Goal: Task Accomplishment & Management: Manage account settings

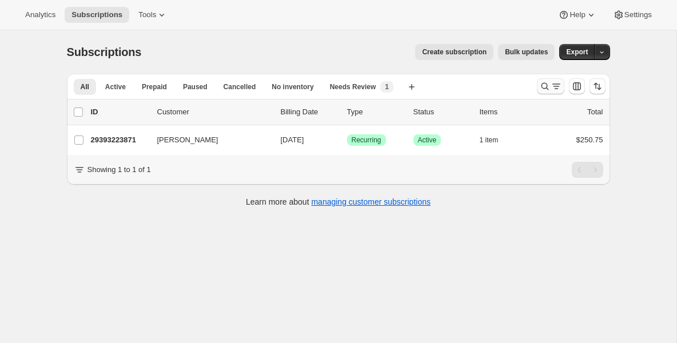
click at [545, 85] on icon "Search and filter results" at bounding box center [544, 86] width 11 height 11
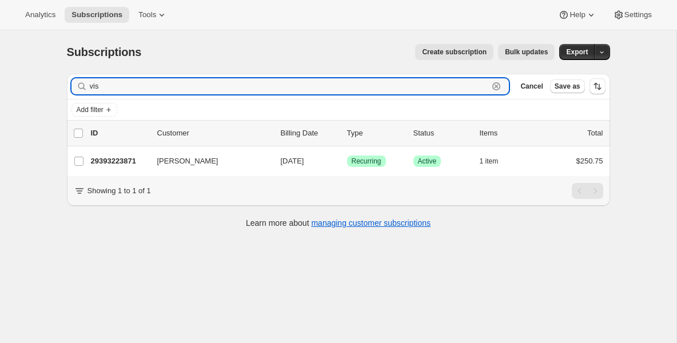
click at [496, 83] on icon "button" at bounding box center [496, 86] width 8 height 8
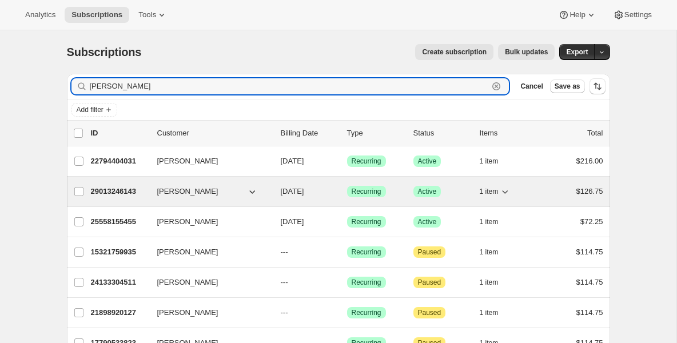
type input "[PERSON_NAME]"
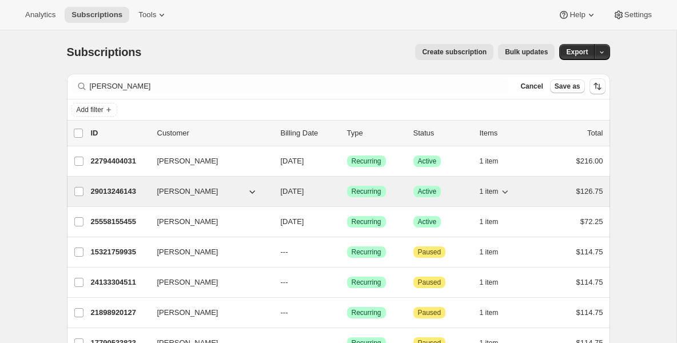
click at [117, 195] on p "29013246143" at bounding box center [119, 191] width 57 height 11
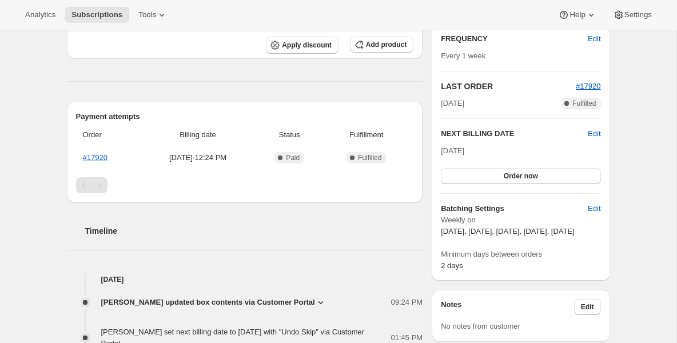
scroll to position [206, 0]
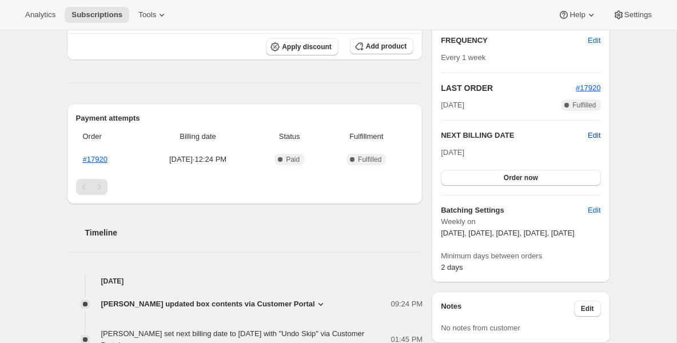
click at [594, 138] on span "Edit" at bounding box center [594, 135] width 13 height 11
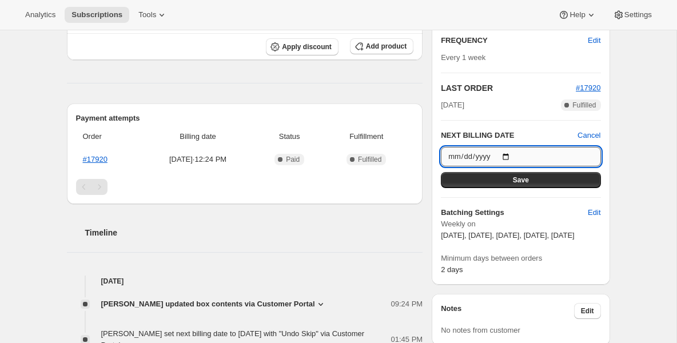
click at [508, 156] on input "2025-10-21" at bounding box center [521, 156] width 160 height 19
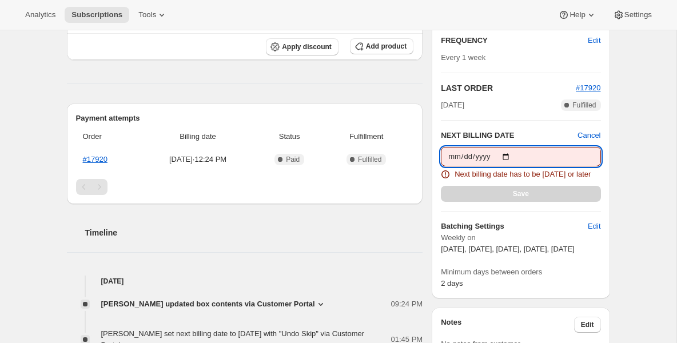
click at [511, 154] on input "2025-10-15" at bounding box center [521, 156] width 160 height 19
type input "2025-10-16"
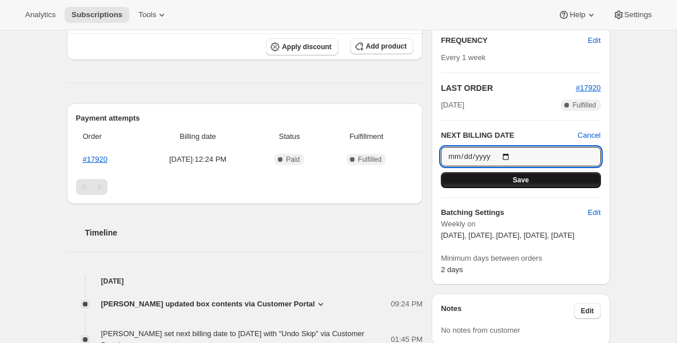
click at [522, 181] on span "Save" at bounding box center [521, 180] width 16 height 9
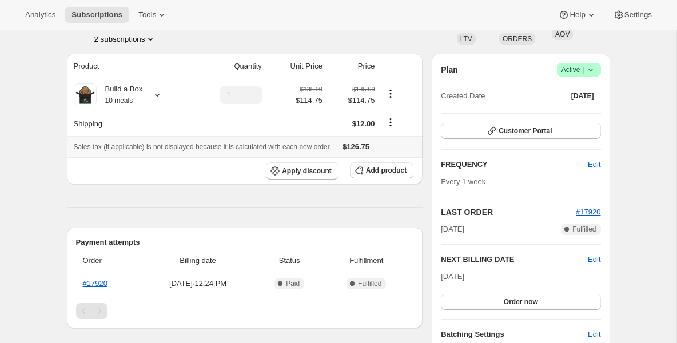
scroll to position [160, 0]
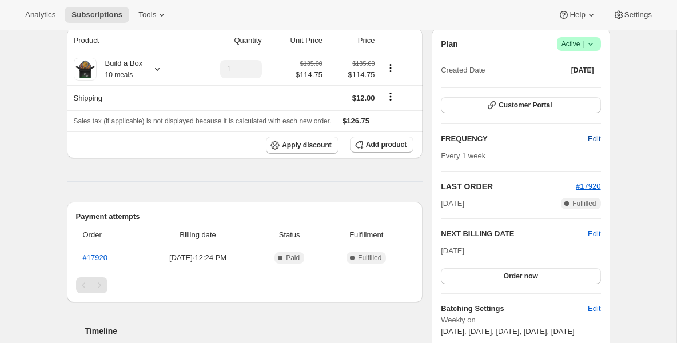
click at [600, 138] on span "Edit" at bounding box center [594, 138] width 13 height 11
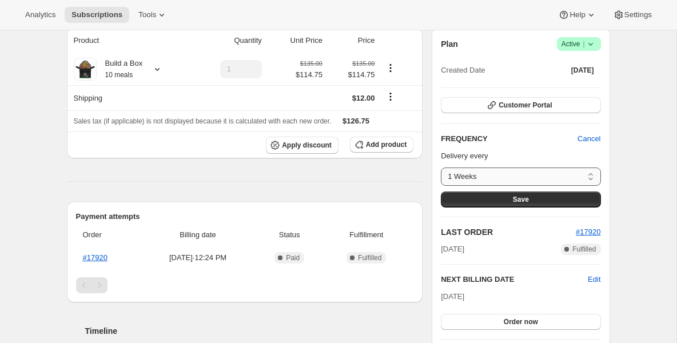
click at [591, 177] on select "1 Weeks Custom..." at bounding box center [521, 177] width 160 height 18
click at [573, 181] on select "1 Weeks Custom..." at bounding box center [521, 177] width 160 height 18
select select "custom"
click at [441, 168] on select "1 Weeks Custom..." at bounding box center [521, 177] width 160 height 18
select select "MONTH"
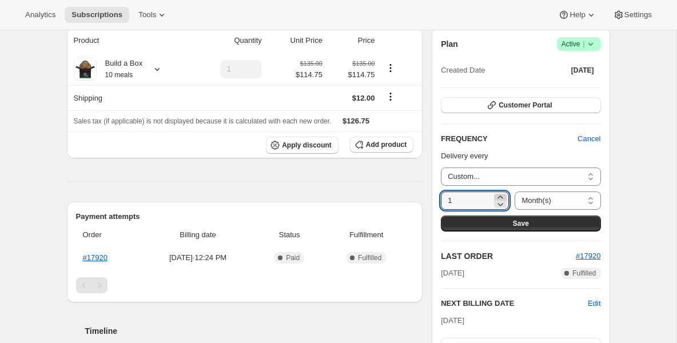
click at [496, 196] on icon at bounding box center [500, 197] width 11 height 11
click at [498, 203] on icon at bounding box center [501, 204] width 6 height 3
type input "2"
click at [592, 201] on select "Day(s) Week(s) Month(s) Year(s)" at bounding box center [558, 201] width 86 height 18
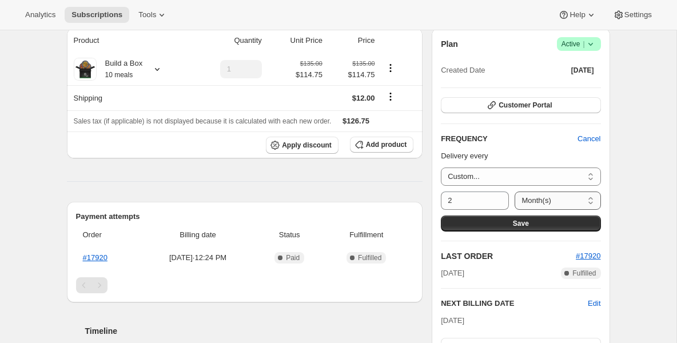
select select "WEEK"
click at [515, 192] on select "Day(s) Week(s) Month(s) Year(s)" at bounding box center [558, 201] width 86 height 18
click at [550, 223] on button "Save" at bounding box center [521, 224] width 160 height 16
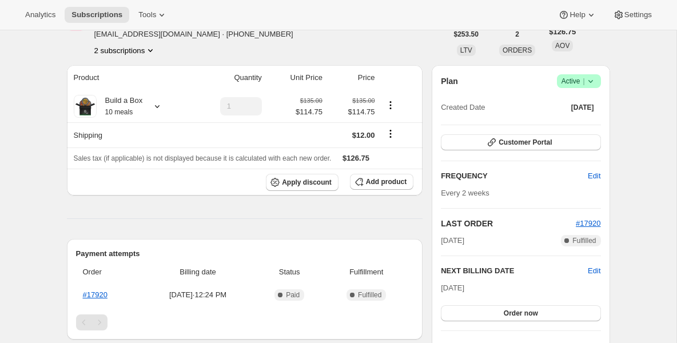
scroll to position [206, 0]
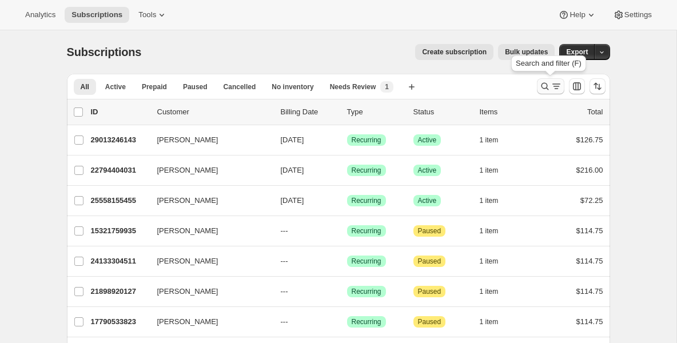
click at [543, 84] on icon "Search and filter results" at bounding box center [544, 86] width 11 height 11
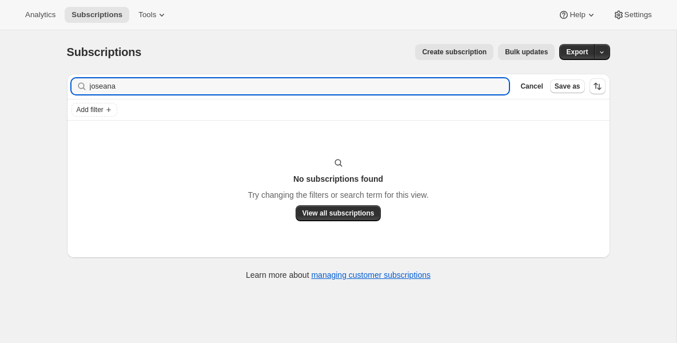
type input "joseana"
click at [496, 85] on icon "button" at bounding box center [497, 87] width 4 height 4
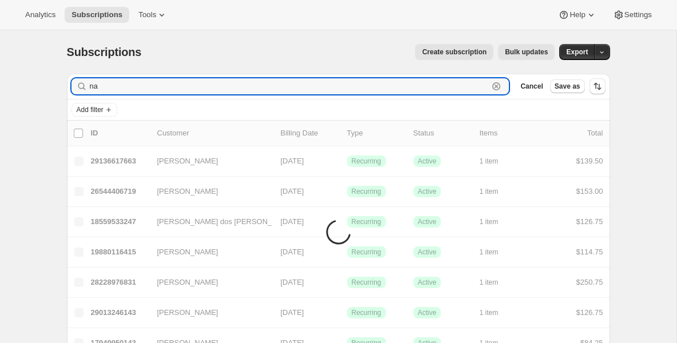
type input "n"
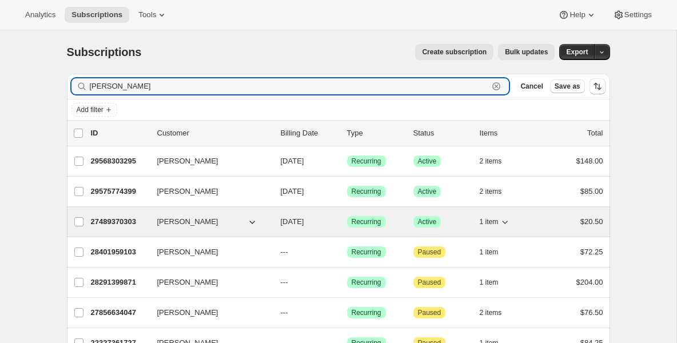
type input "[PERSON_NAME]"
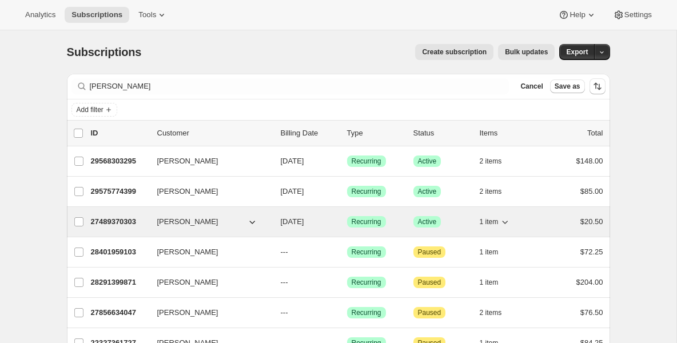
click at [116, 217] on p "27489370303" at bounding box center [119, 221] width 57 height 11
